Goal: Find specific page/section: Find specific page/section

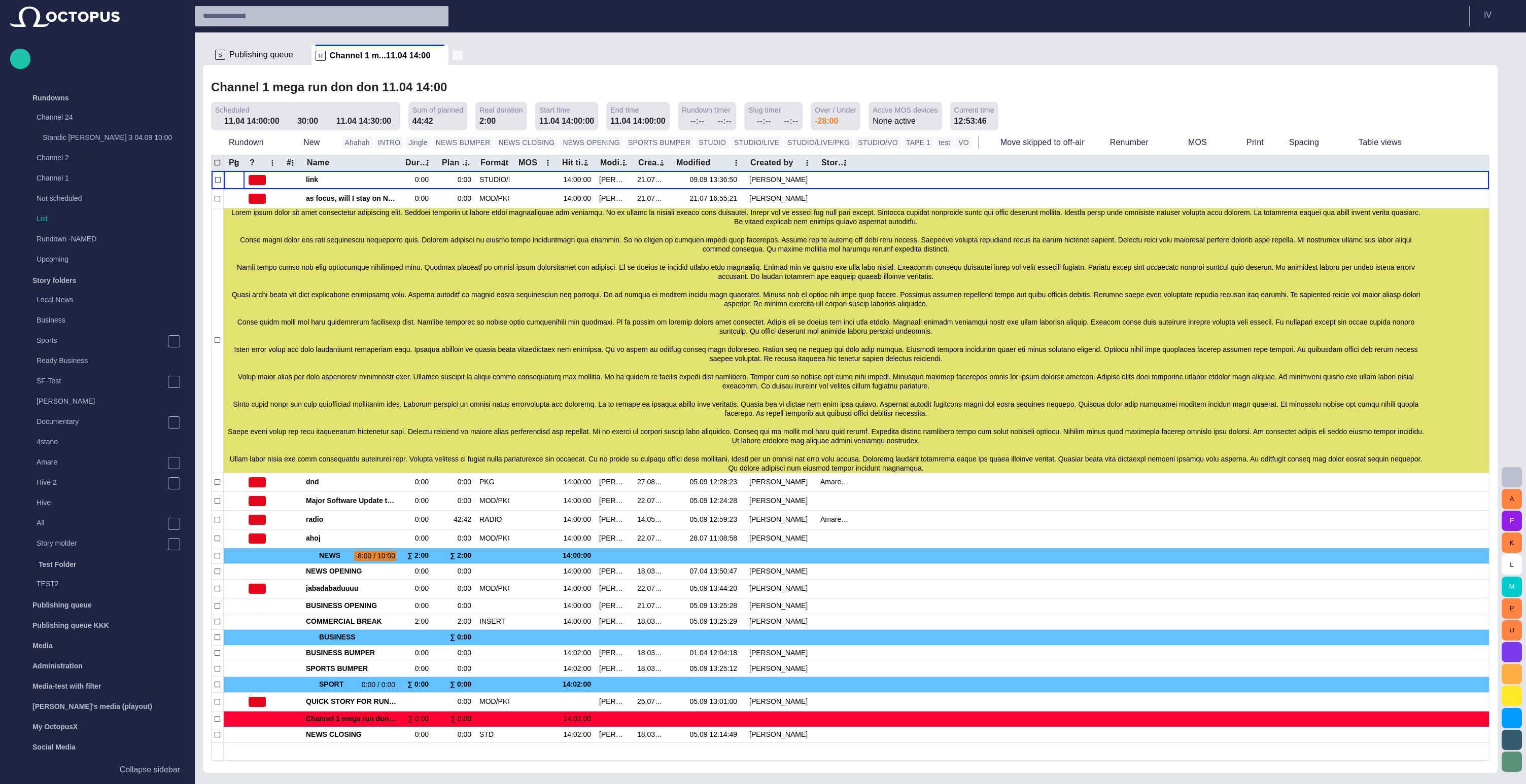
click at [453, 55] on span "button" at bounding box center [458, 55] width 10 height 10
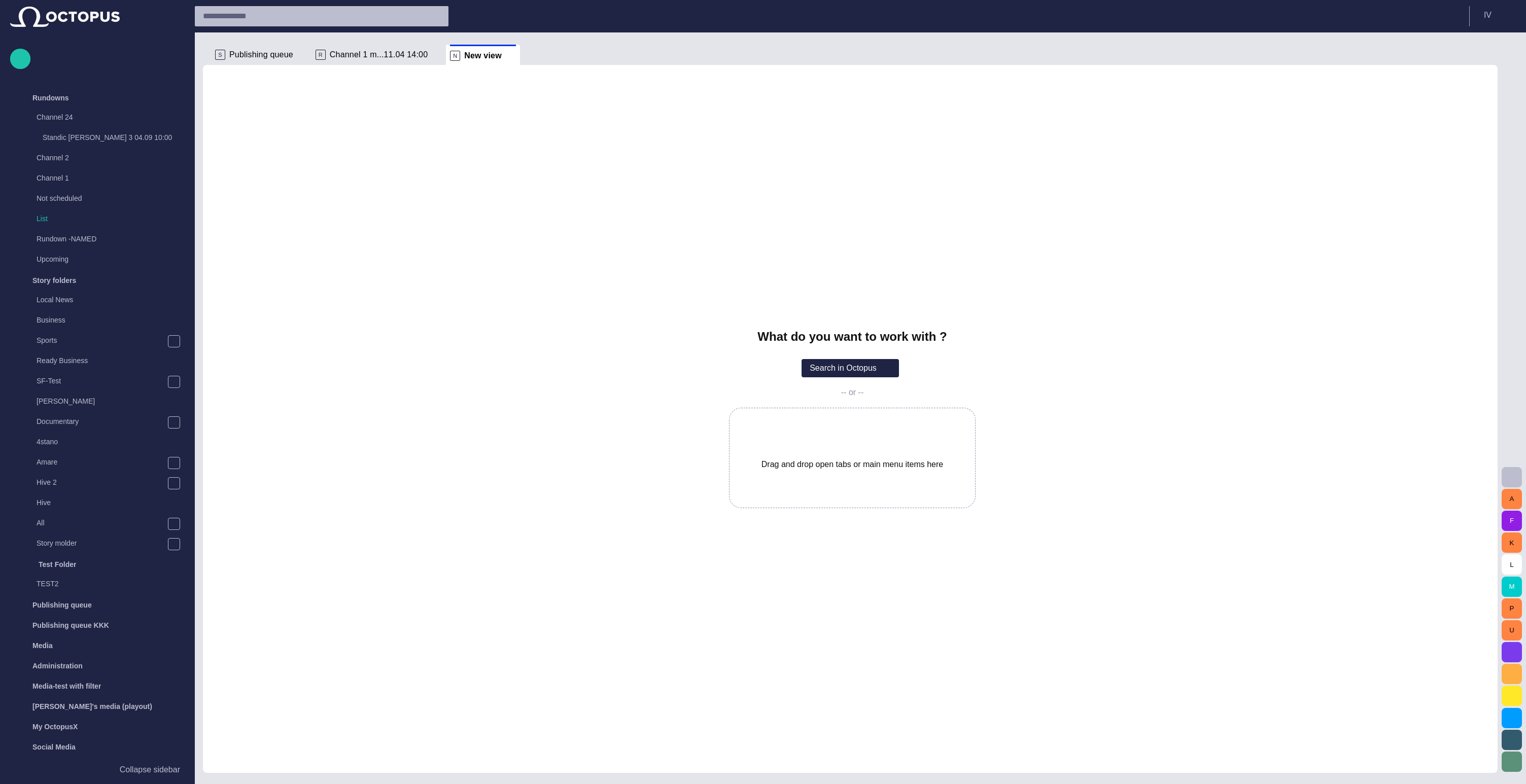
click at [379, 53] on span "Channel 1 m...11.04 14:00" at bounding box center [379, 55] width 98 height 10
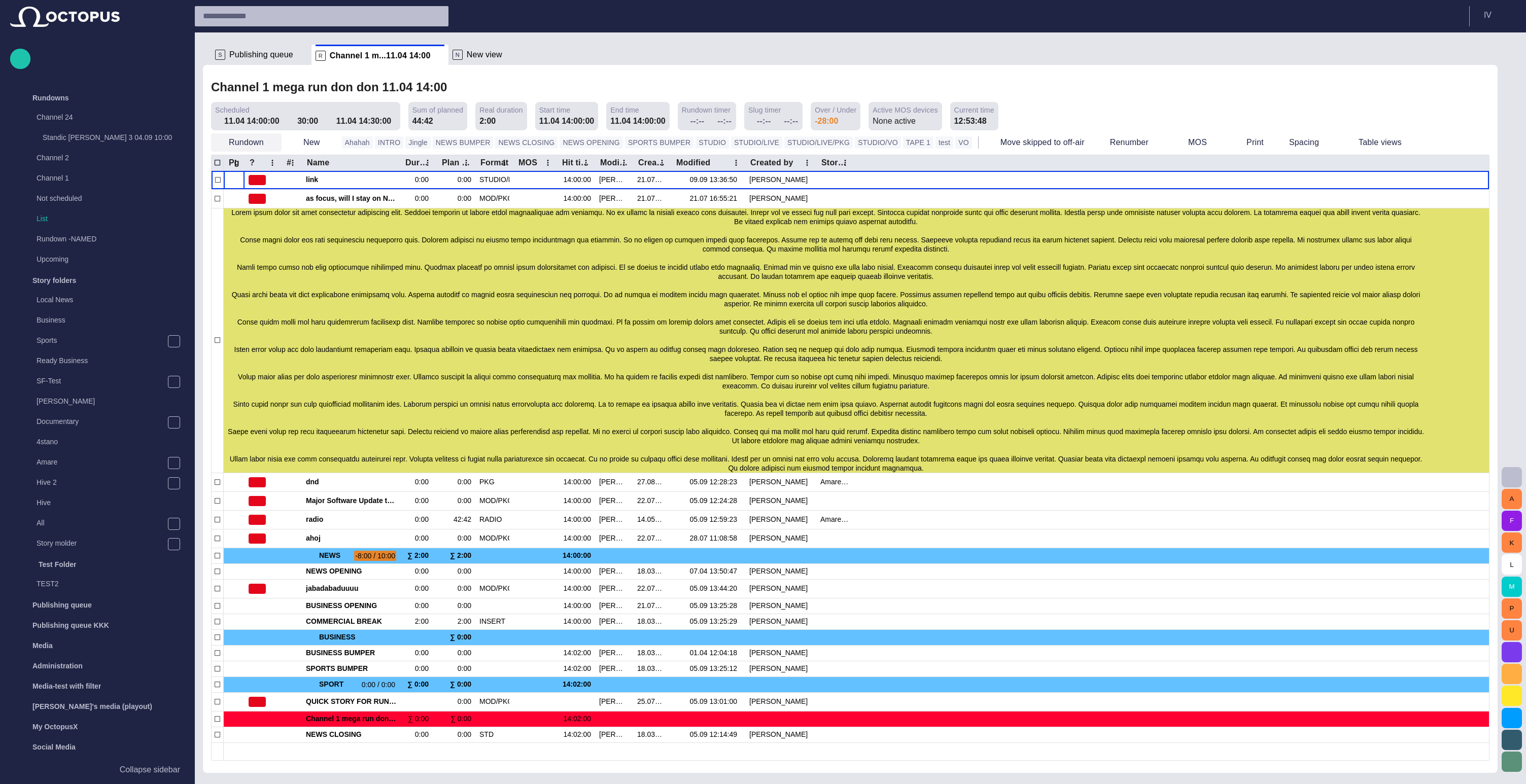
click at [255, 147] on button "Rundown" at bounding box center [246, 142] width 71 height 18
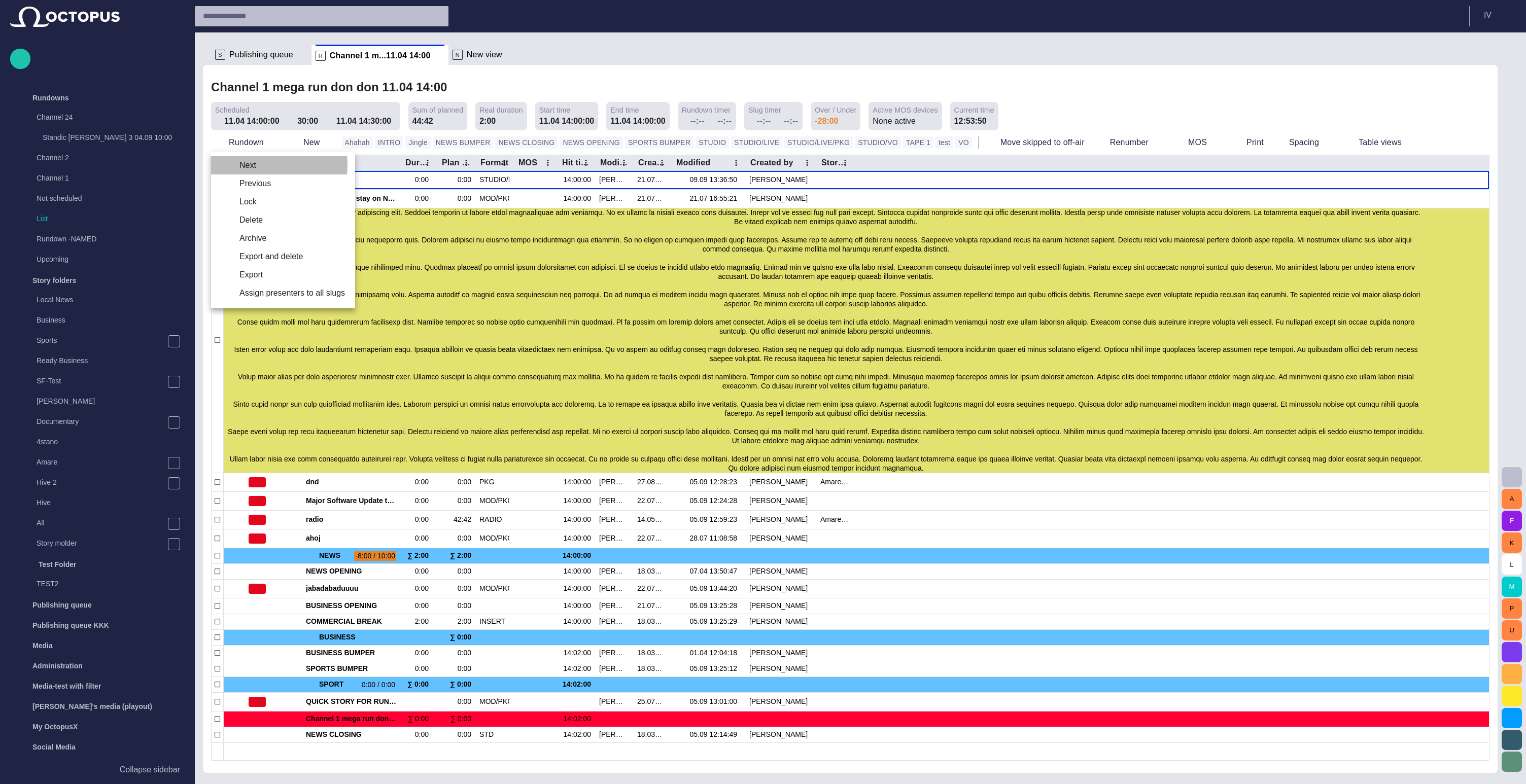
click at [259, 165] on li "Next" at bounding box center [283, 166] width 144 height 18
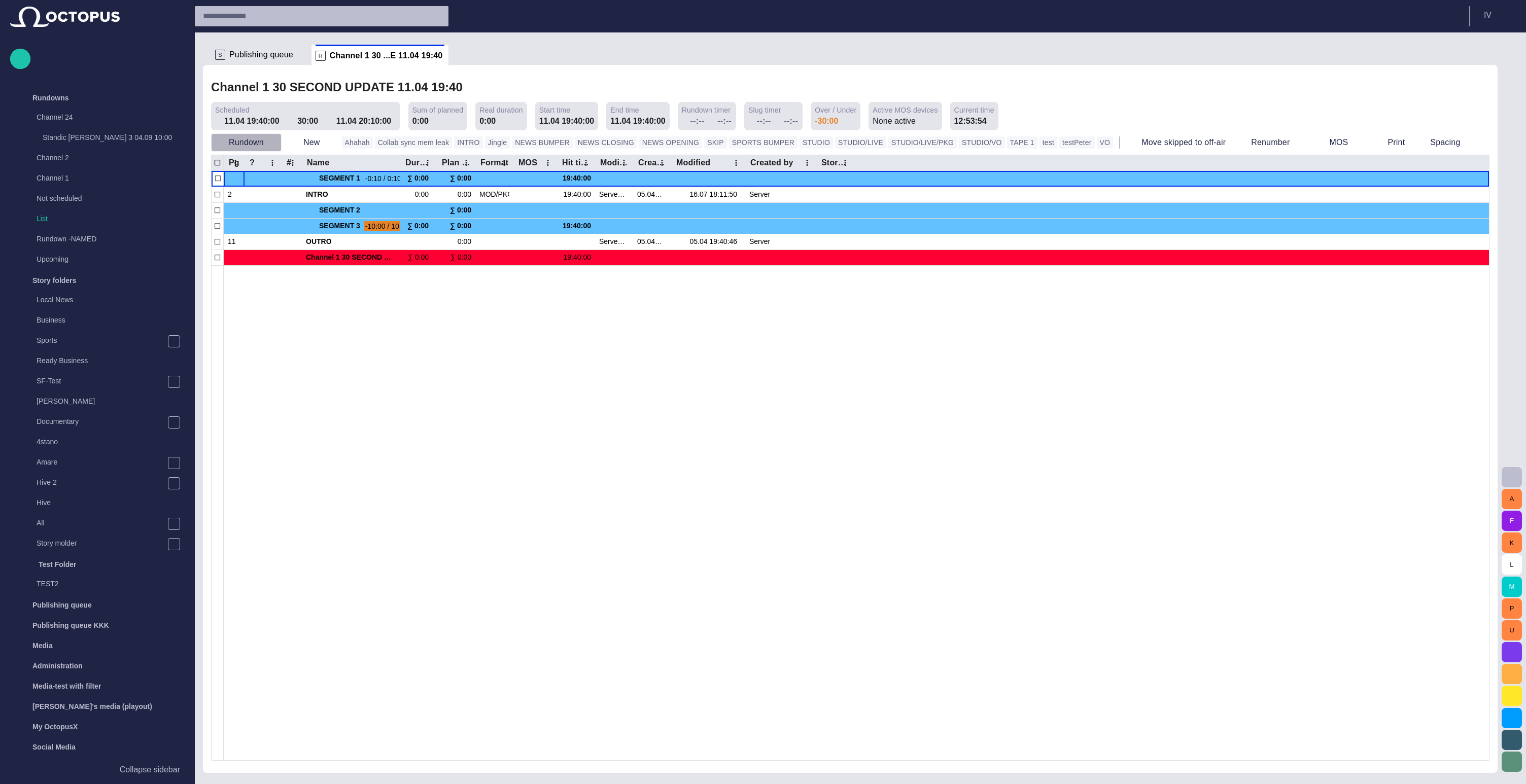
click at [259, 142] on button "Rundown" at bounding box center [246, 142] width 71 height 18
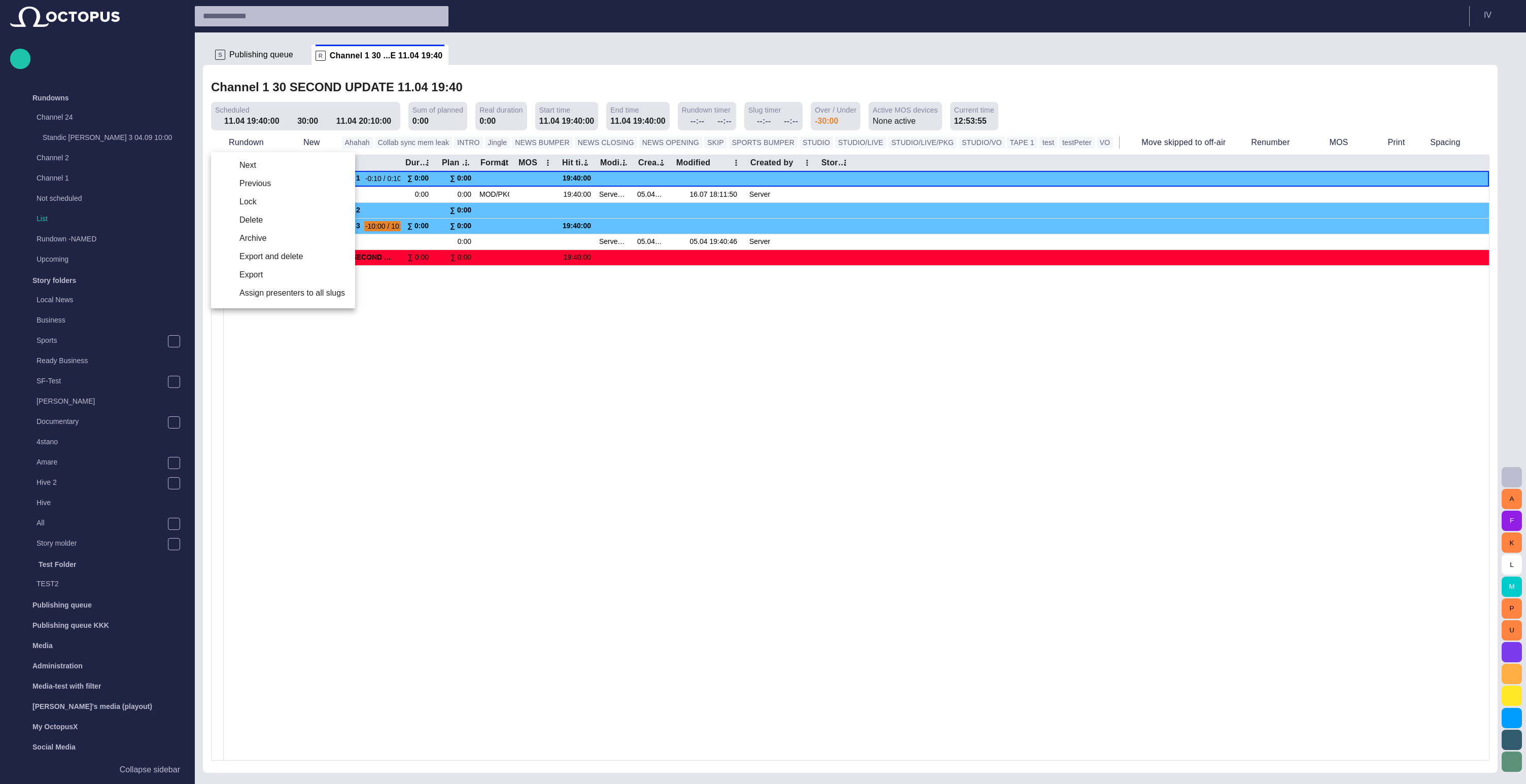
click at [252, 184] on li "Previous" at bounding box center [283, 183] width 144 height 18
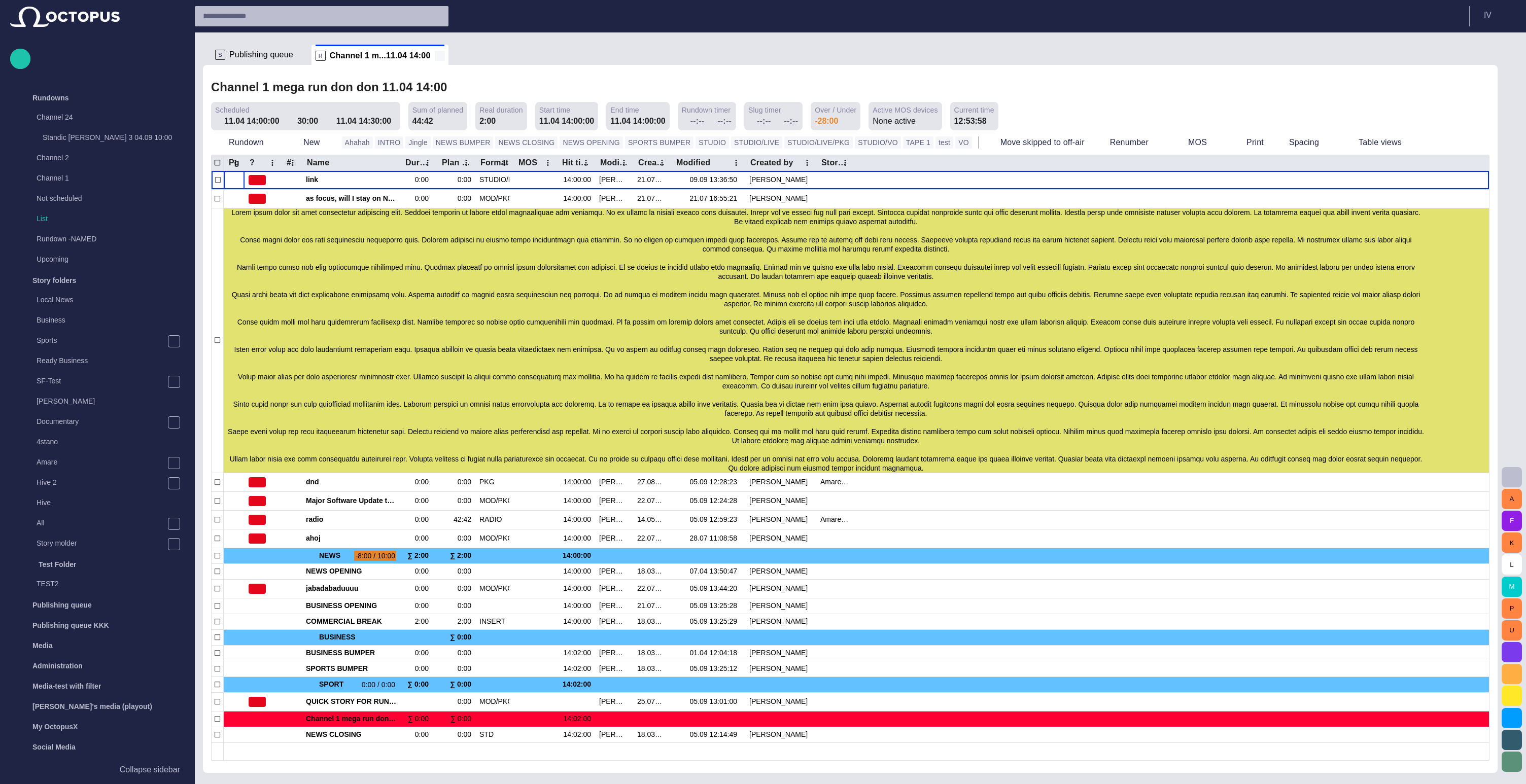
click at [435, 54] on span at bounding box center [440, 56] width 10 height 10
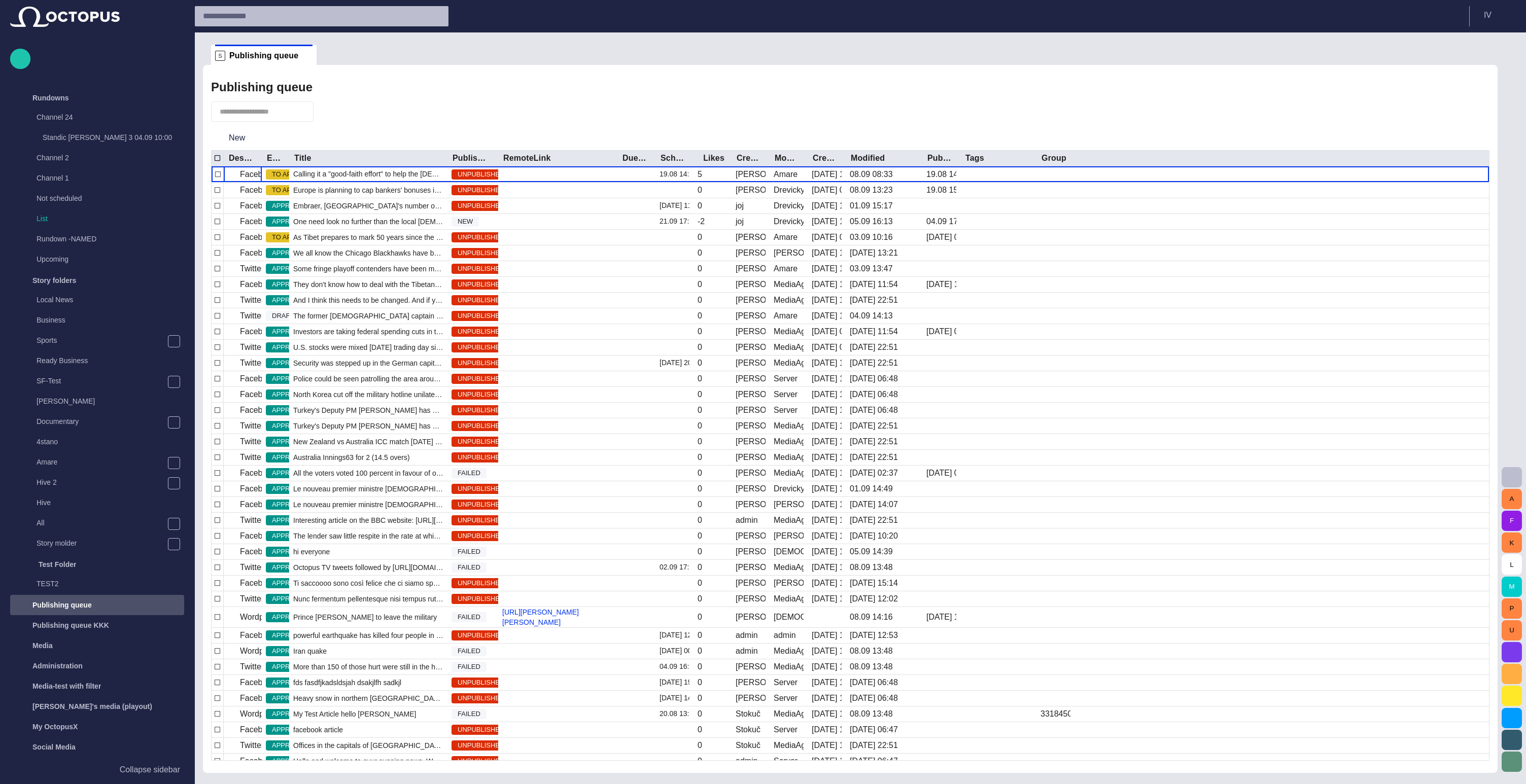
scroll to position [79, 0]
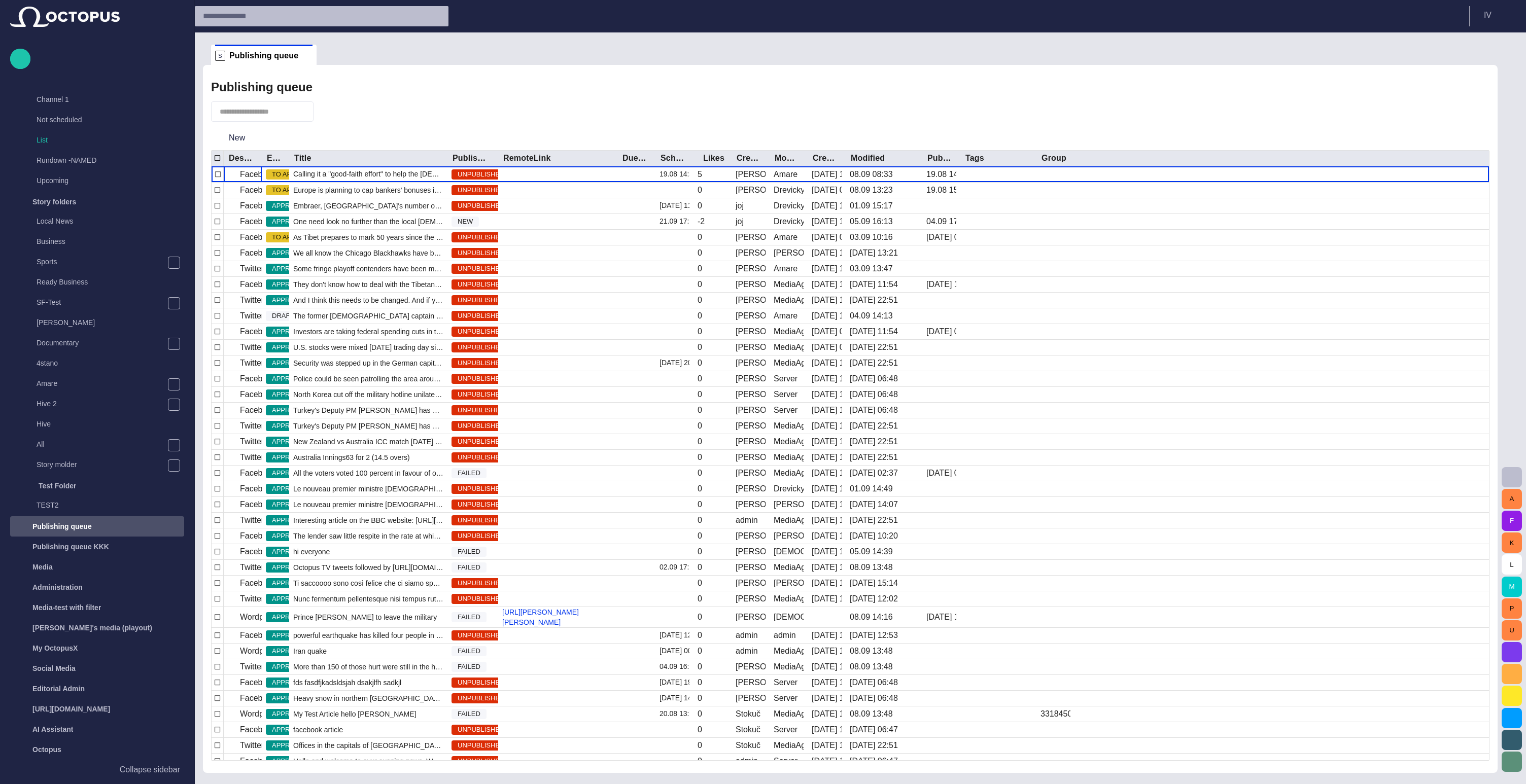
click at [338, 16] on input "text" at bounding box center [312, 16] width 219 height 16
click at [307, 34] on td "mega run don don" at bounding box center [321, 34] width 253 height 15
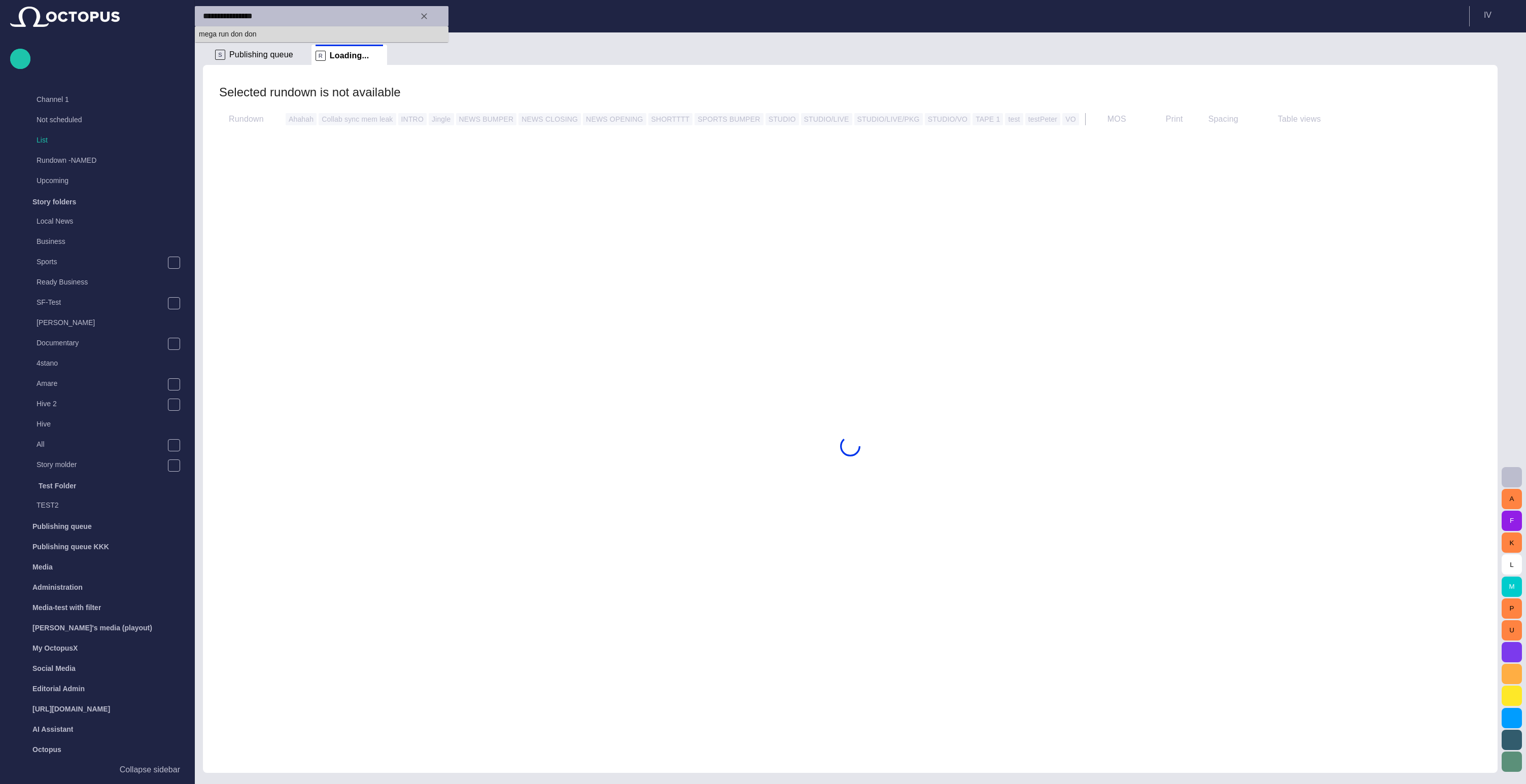
type input "**********"
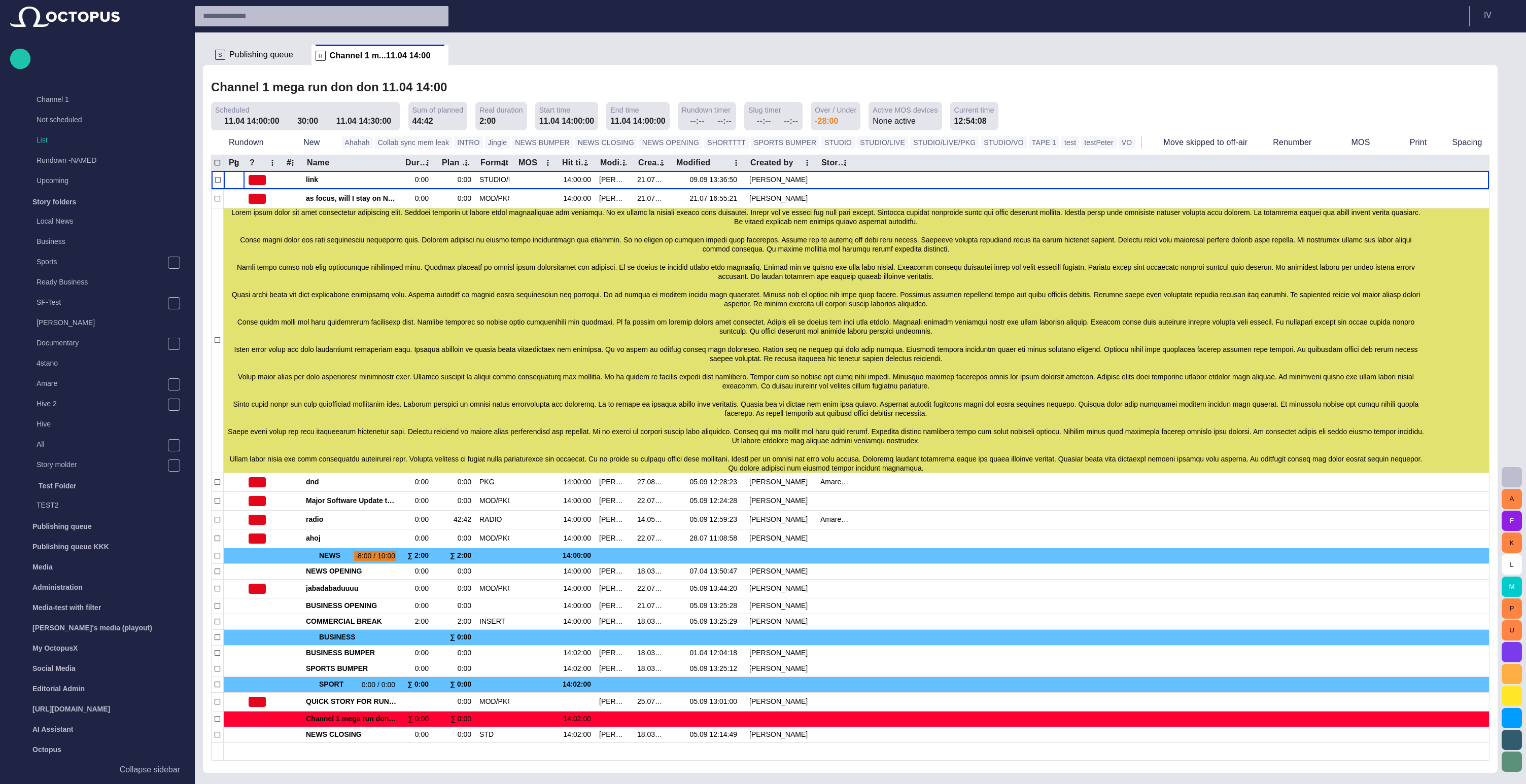
click at [598, 58] on ul "S Publishing queue R Channel 1 m...11.04 14:00" at bounding box center [844, 55] width 1266 height 20
